Goal: Check status: Check status

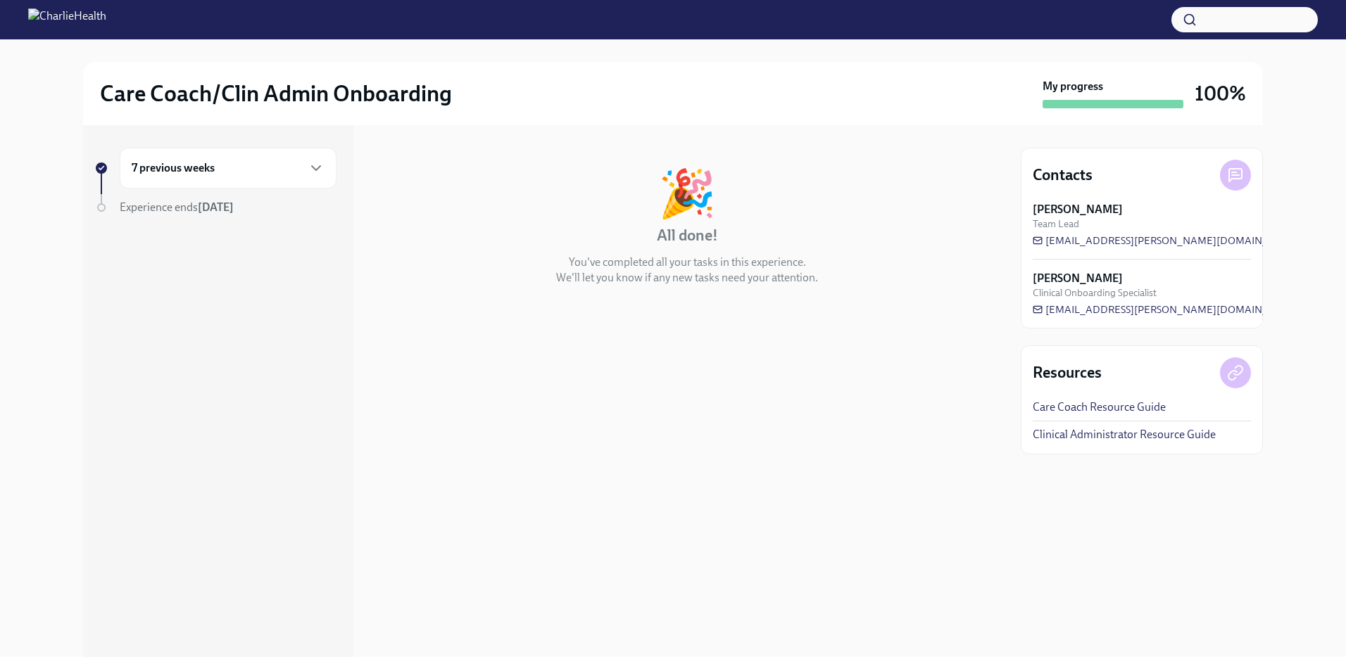
click at [343, 248] on div "7 previous weeks Experience ends [DATE]" at bounding box center [218, 391] width 270 height 532
click at [247, 181] on div "7 previous weeks" at bounding box center [228, 168] width 217 height 41
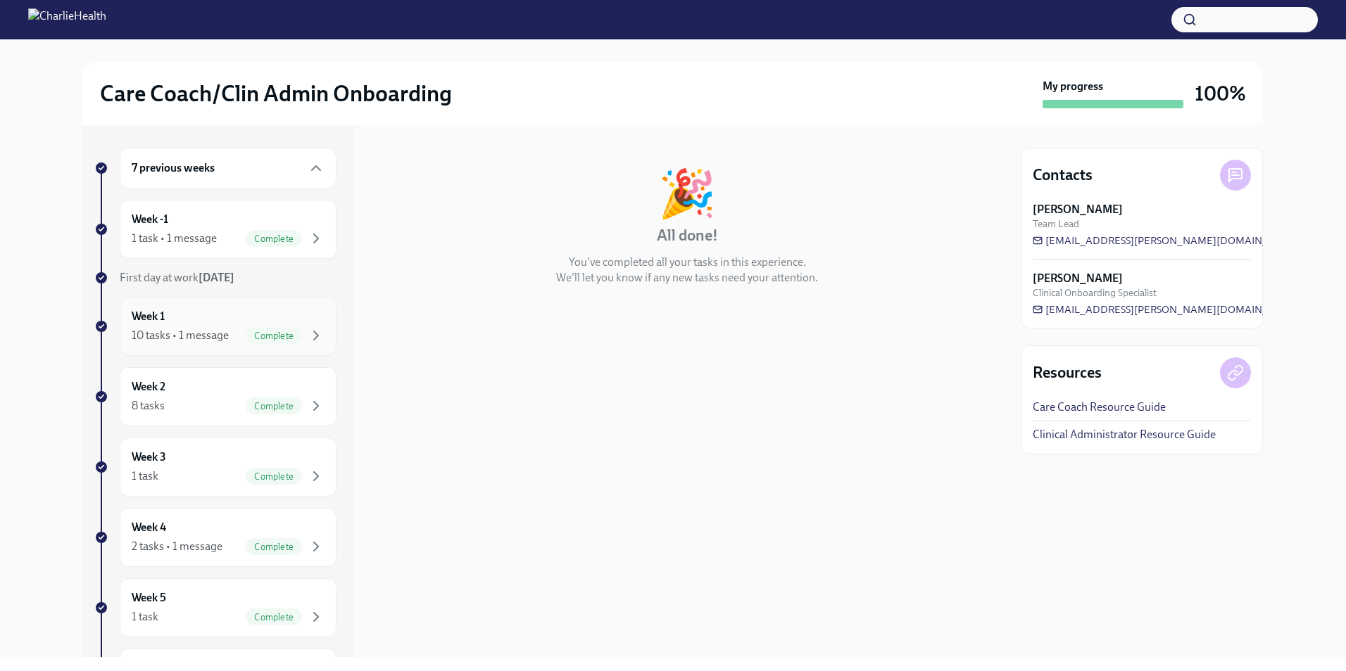
scroll to position [134, 0]
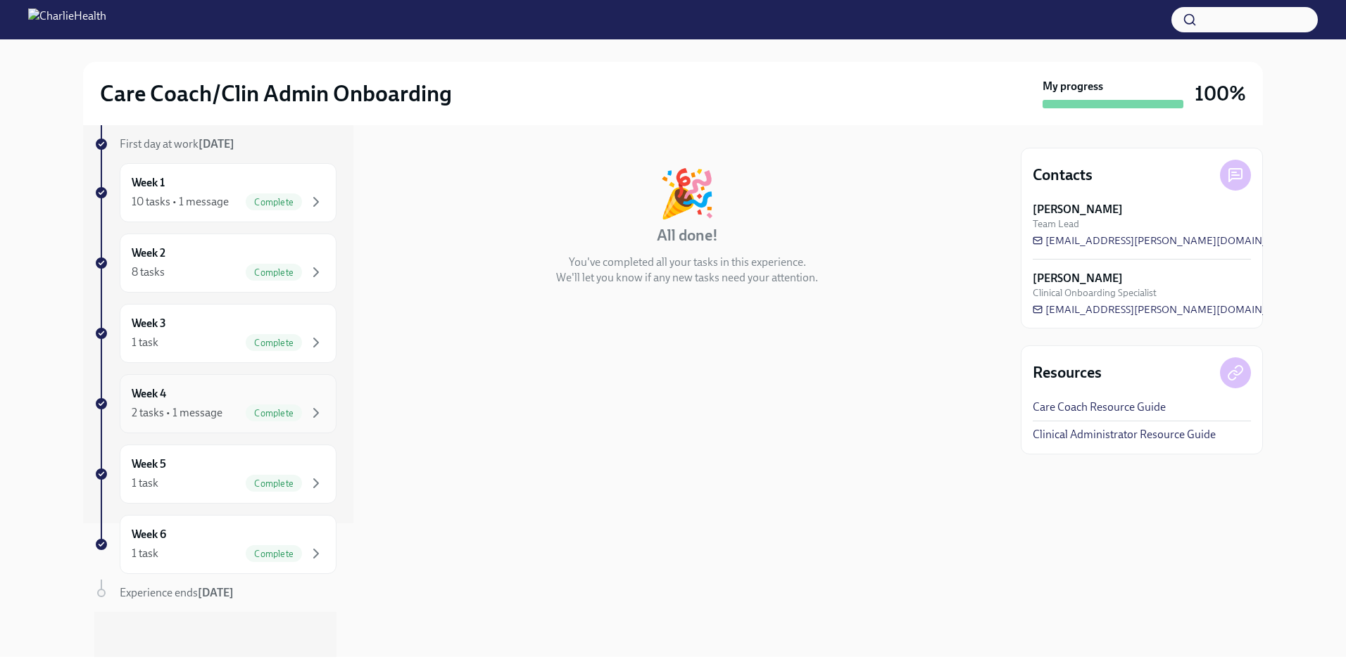
click at [246, 417] on span "Complete" at bounding box center [274, 413] width 56 height 11
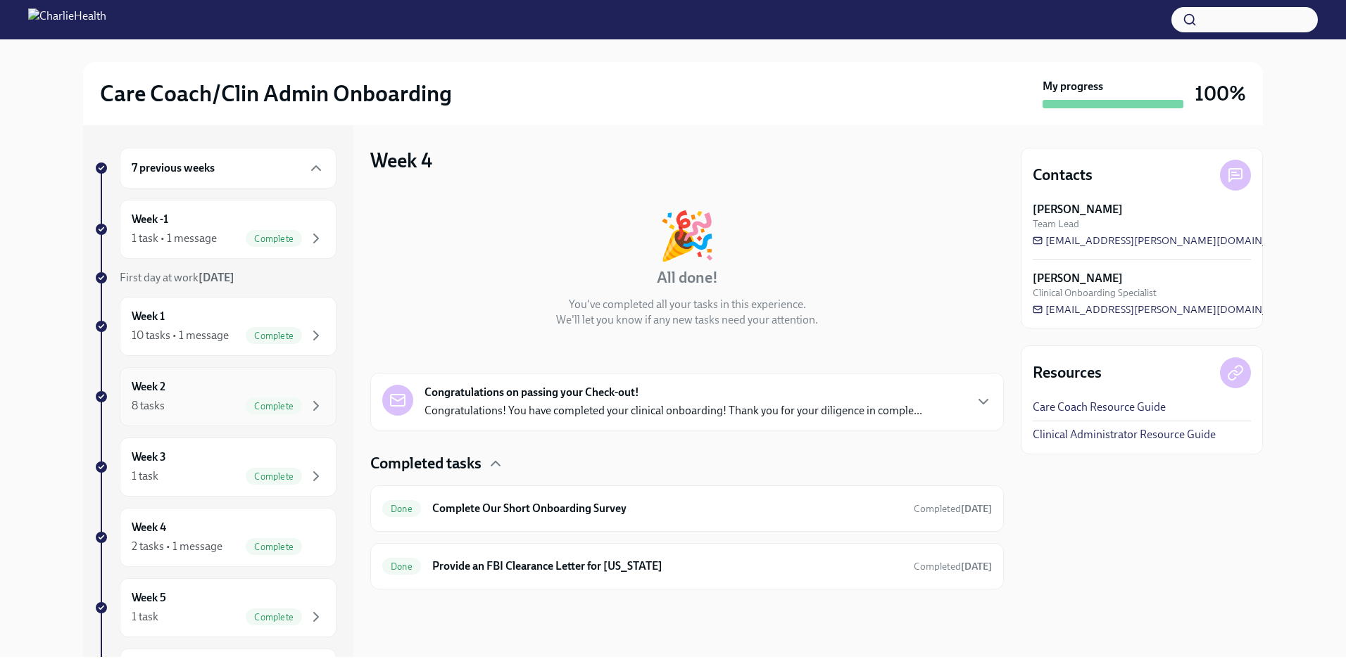
click at [168, 415] on div "Week 2 8 tasks Complete" at bounding box center [228, 396] width 217 height 59
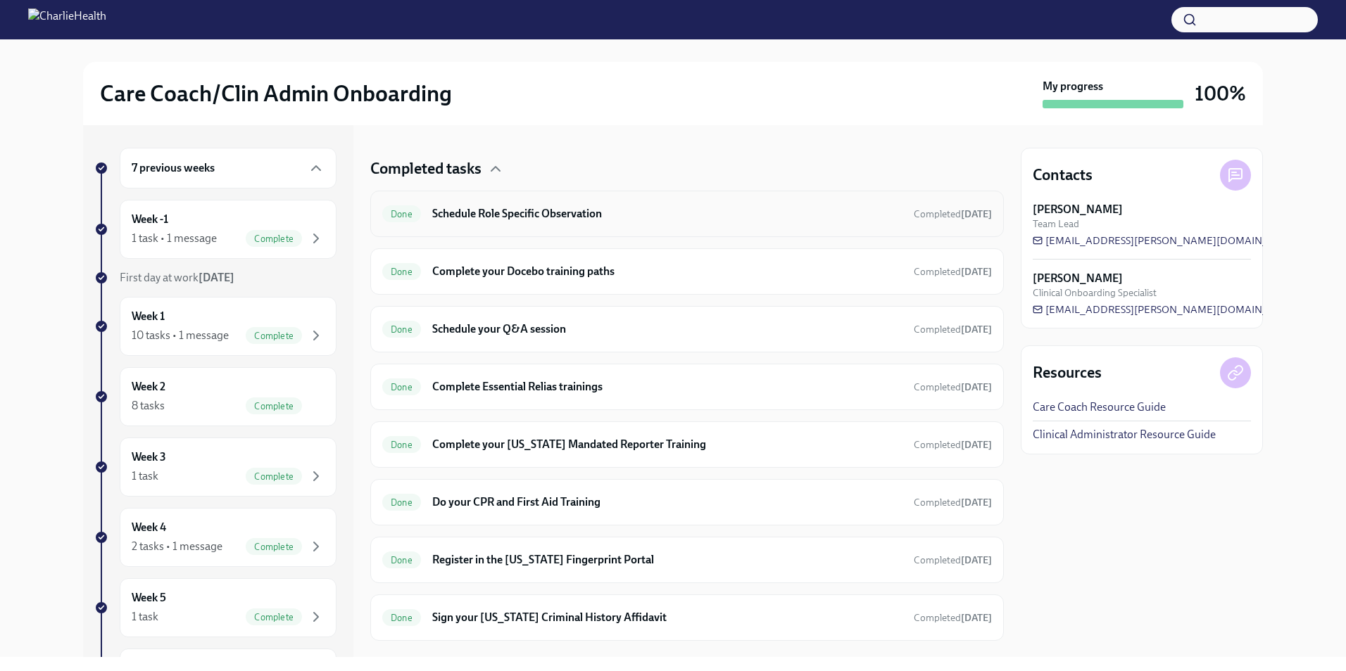
scroll to position [266, 0]
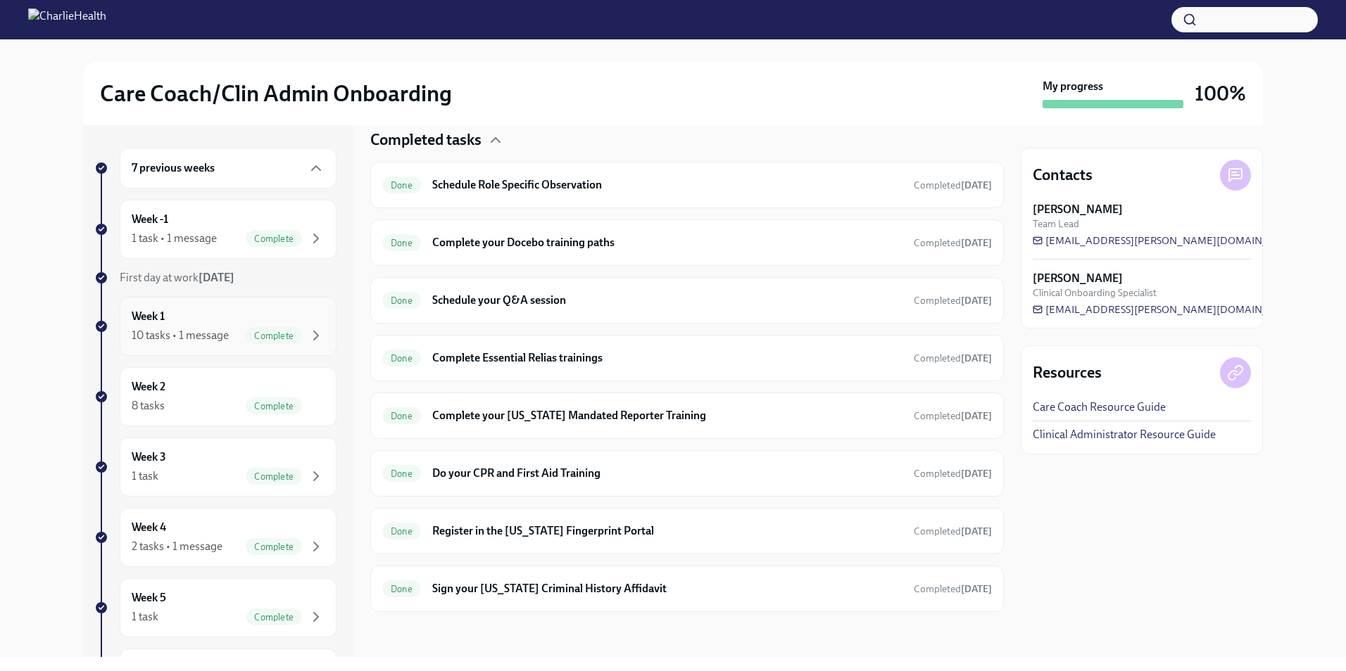
click at [177, 329] on div "10 tasks • 1 message" at bounding box center [180, 335] width 97 height 15
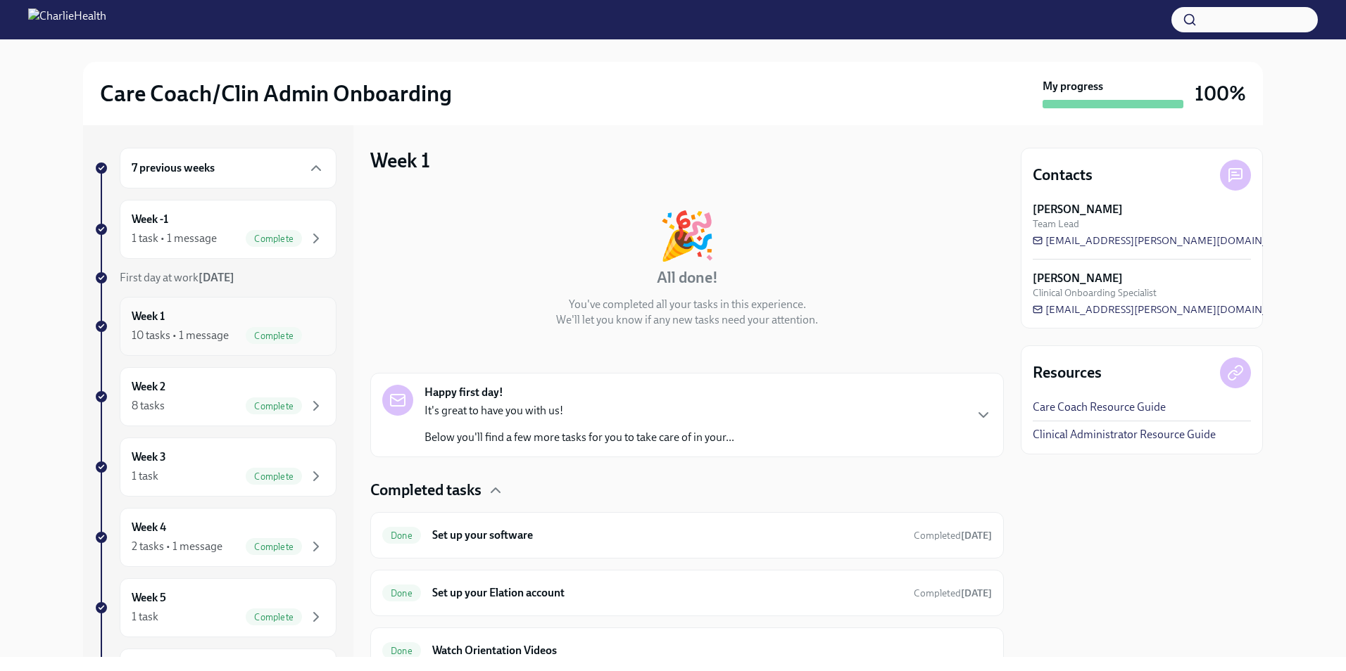
click at [179, 310] on div "Week 1 10 tasks • 1 message Complete" at bounding box center [228, 326] width 193 height 35
click at [210, 213] on div "Week -1 1 task • 1 message Complete" at bounding box center [228, 229] width 193 height 35
click at [199, 456] on div "Week 3 1 task Complete" at bounding box center [228, 467] width 193 height 35
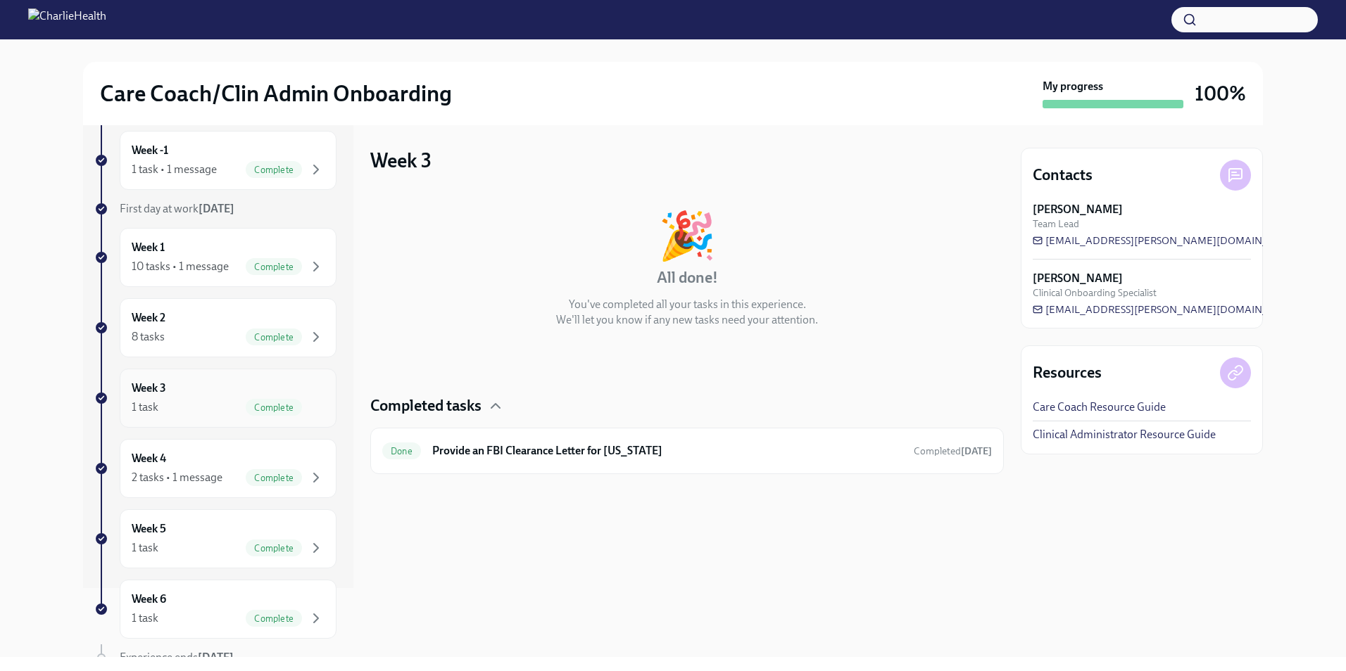
scroll to position [134, 0]
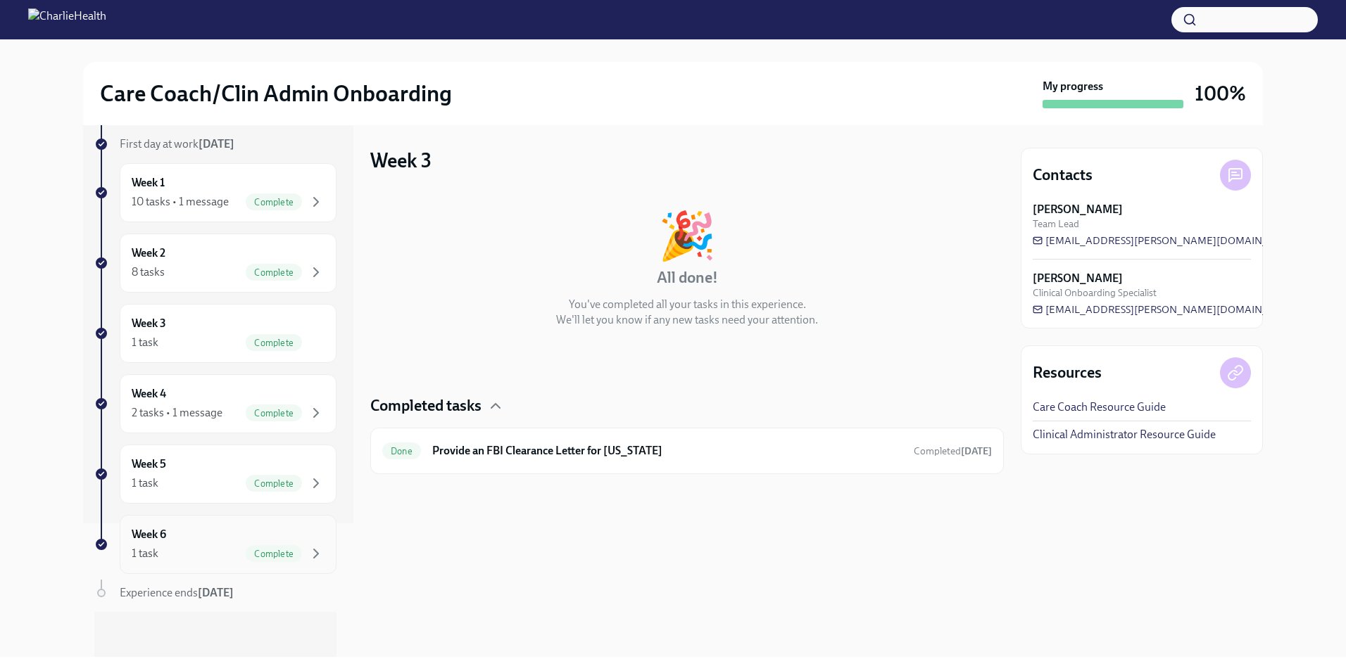
click at [214, 562] on div "Week 6 1 task Complete" at bounding box center [228, 544] width 217 height 59
click at [239, 282] on div "Week 2 8 tasks Complete" at bounding box center [228, 263] width 217 height 59
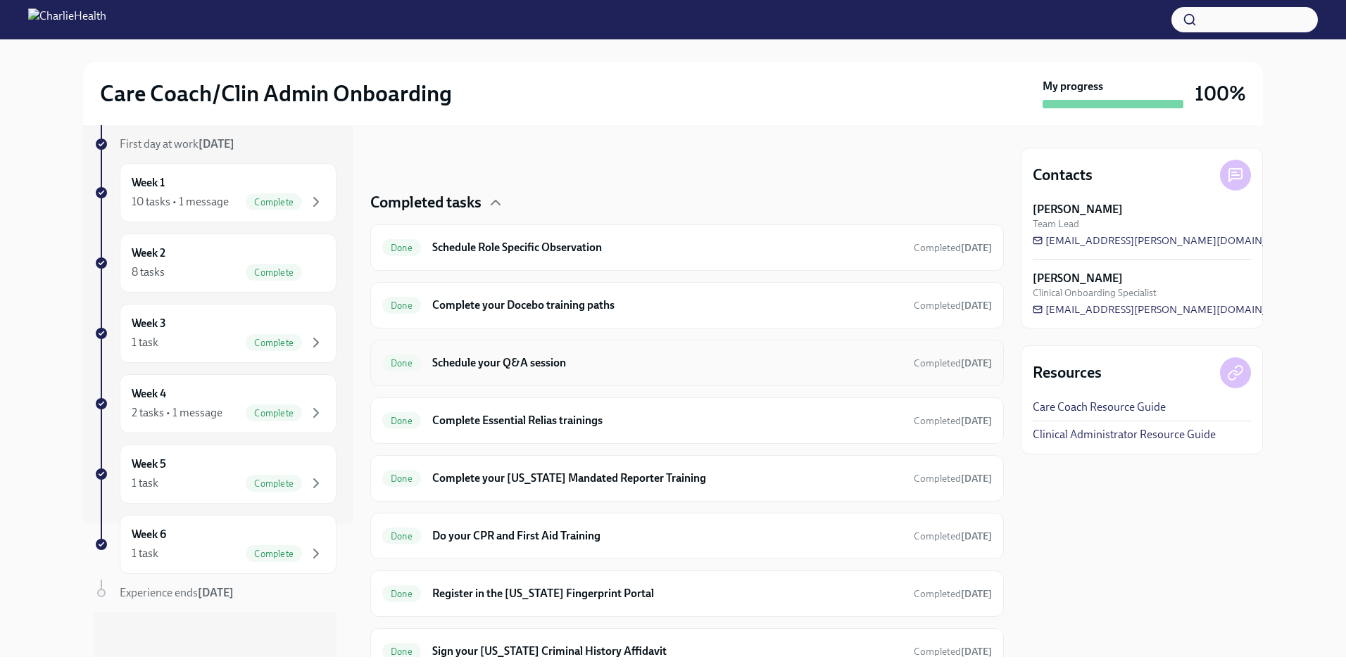
scroll to position [266, 0]
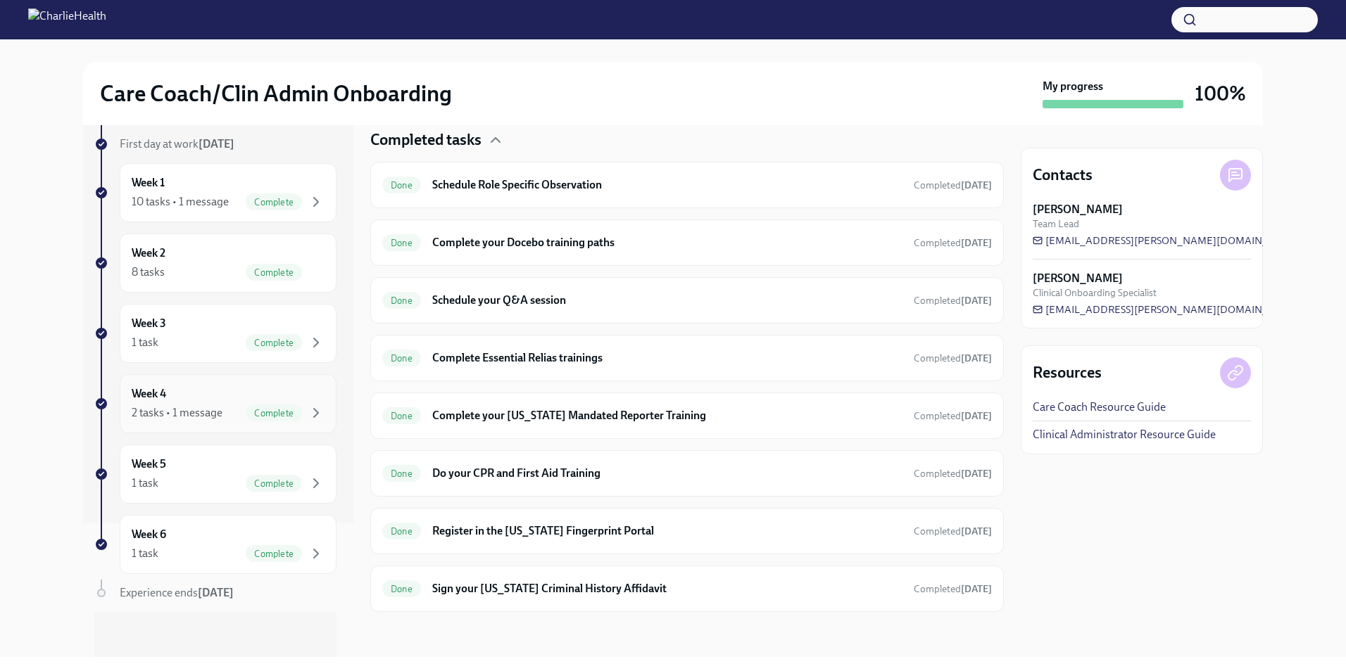
click at [255, 397] on div "Week 4 2 tasks • 1 message Complete" at bounding box center [228, 403] width 193 height 35
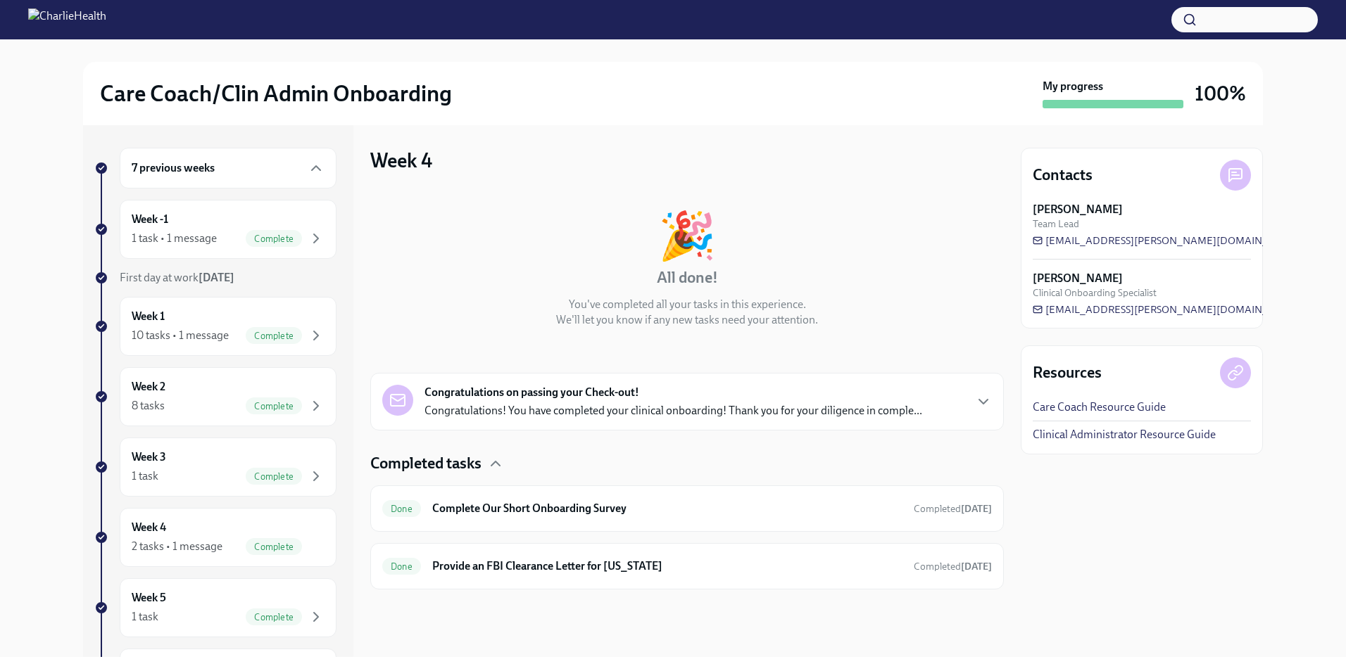
click at [216, 182] on div "7 previous weeks" at bounding box center [228, 168] width 217 height 41
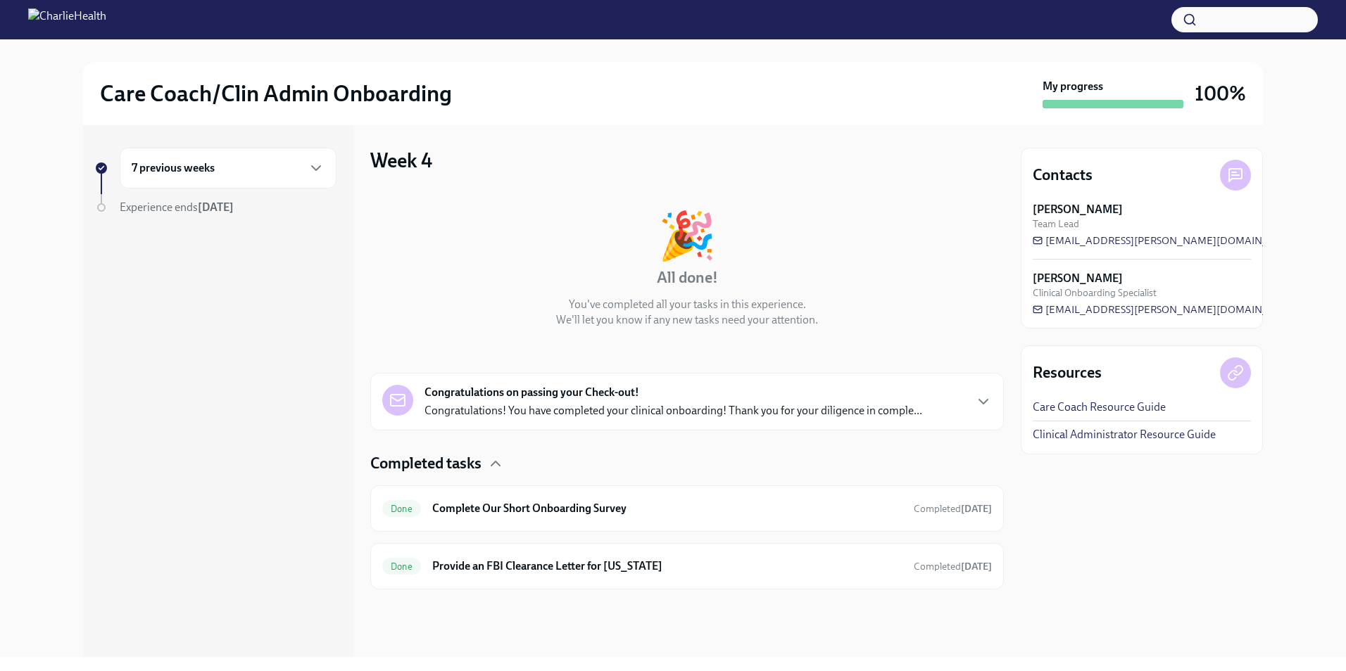
click at [216, 182] on div "7 previous weeks" at bounding box center [228, 168] width 217 height 41
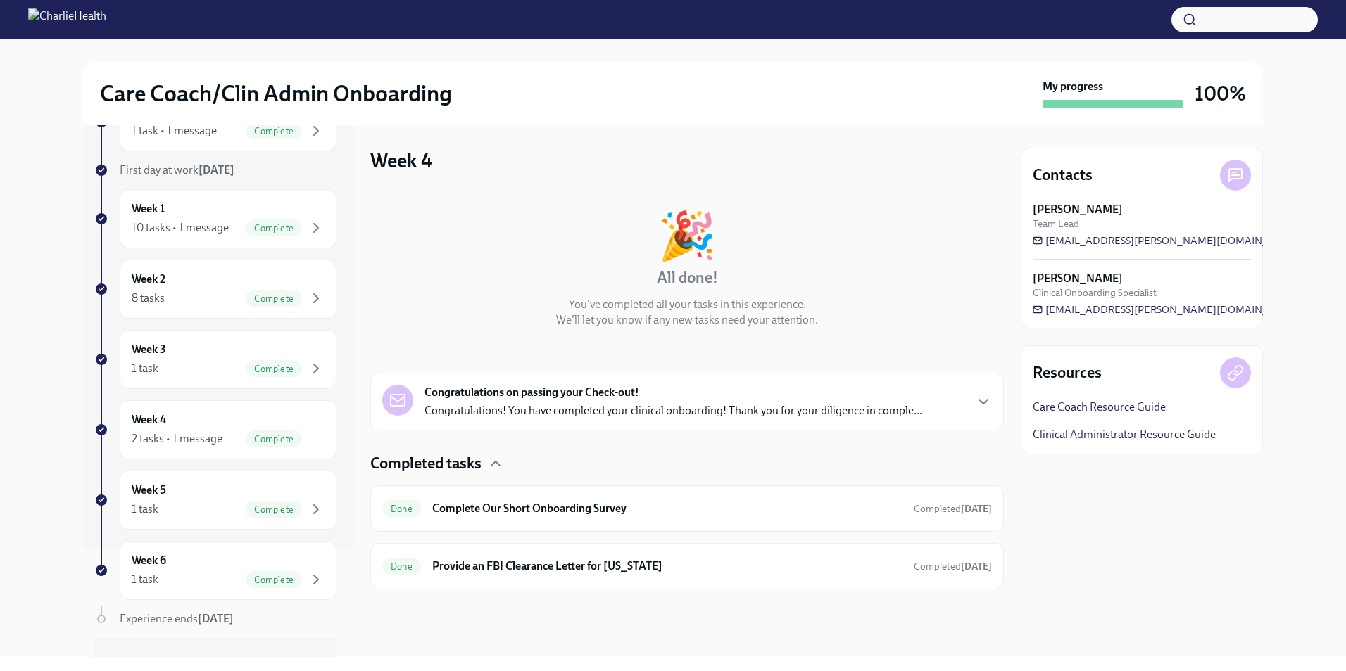
scroll to position [134, 0]
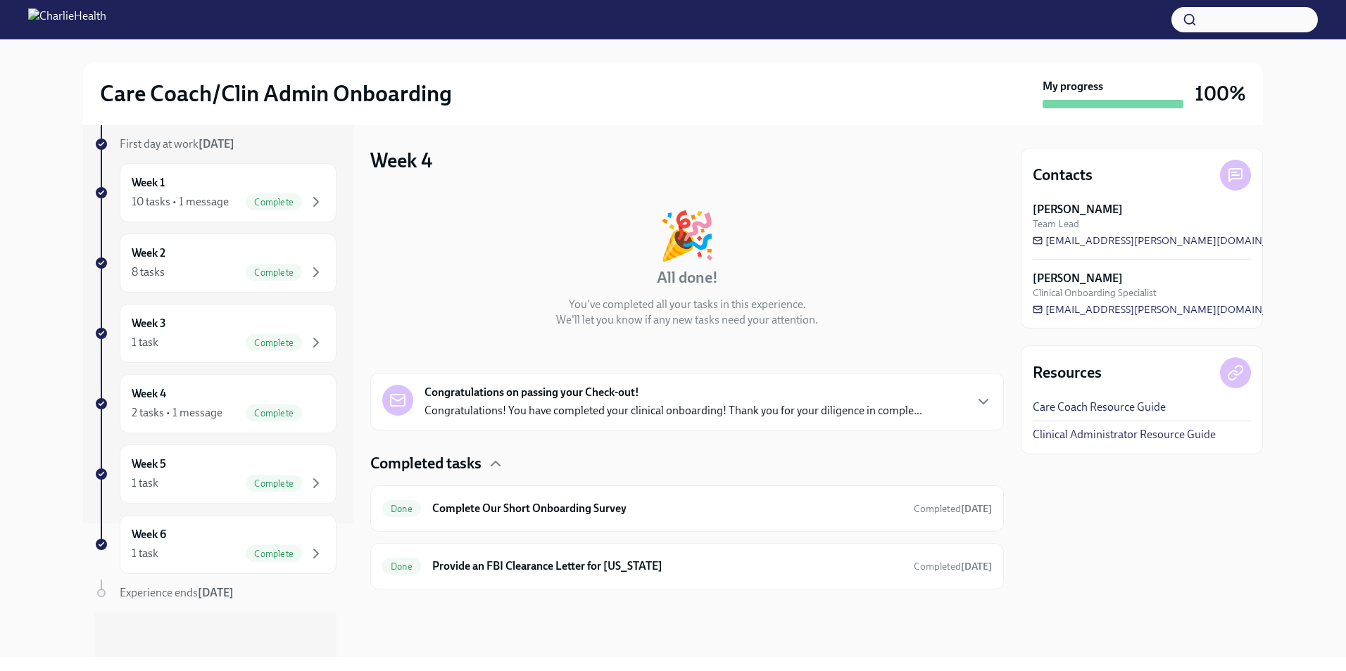
click at [956, 118] on div "Care Coach/Clin Admin Onboarding My progress 100%" at bounding box center [673, 93] width 1180 height 63
